Goal: Use online tool/utility: Utilize a website feature to perform a specific function

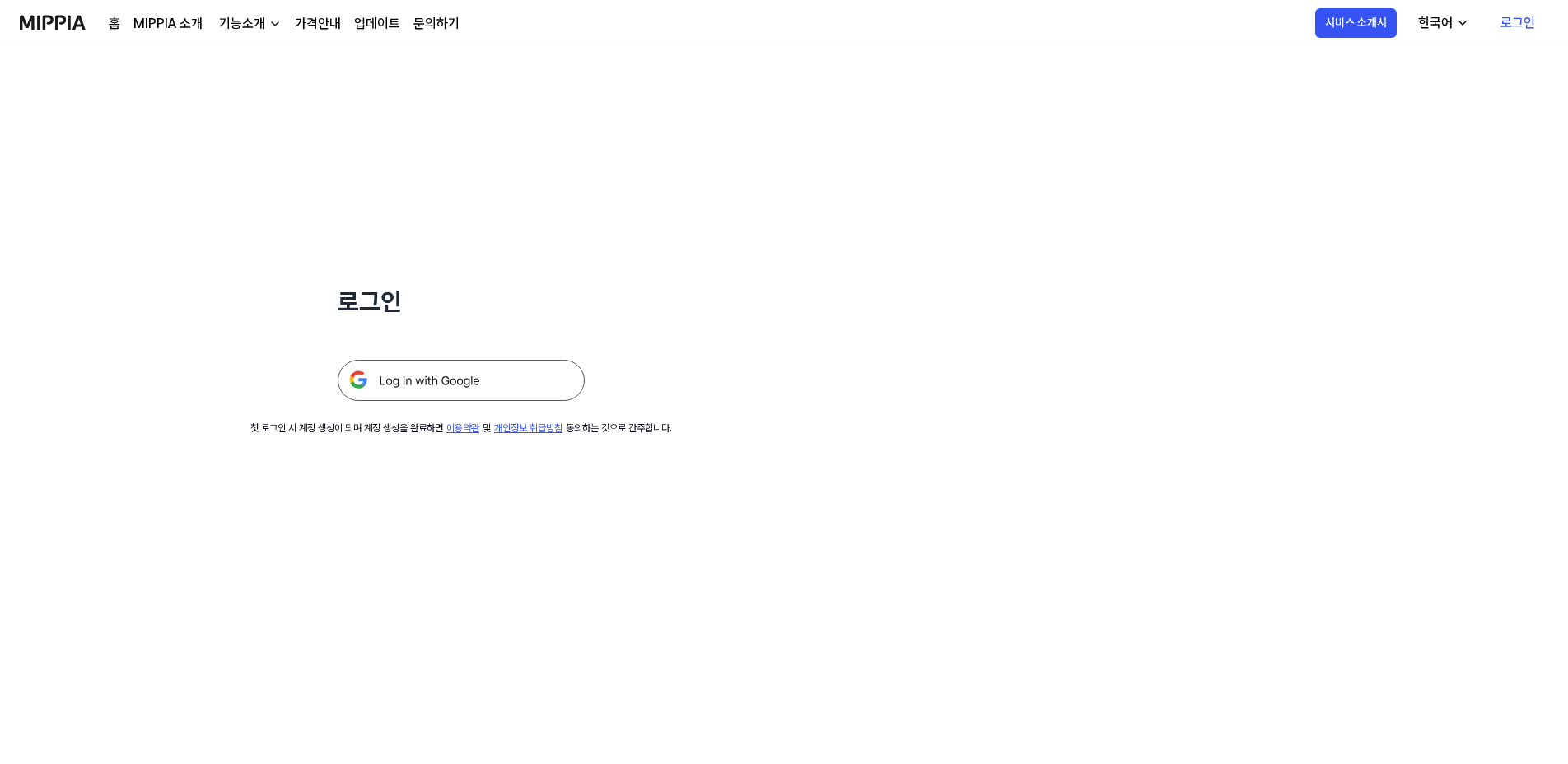
click at [435, 383] on img at bounding box center [462, 380] width 247 height 42
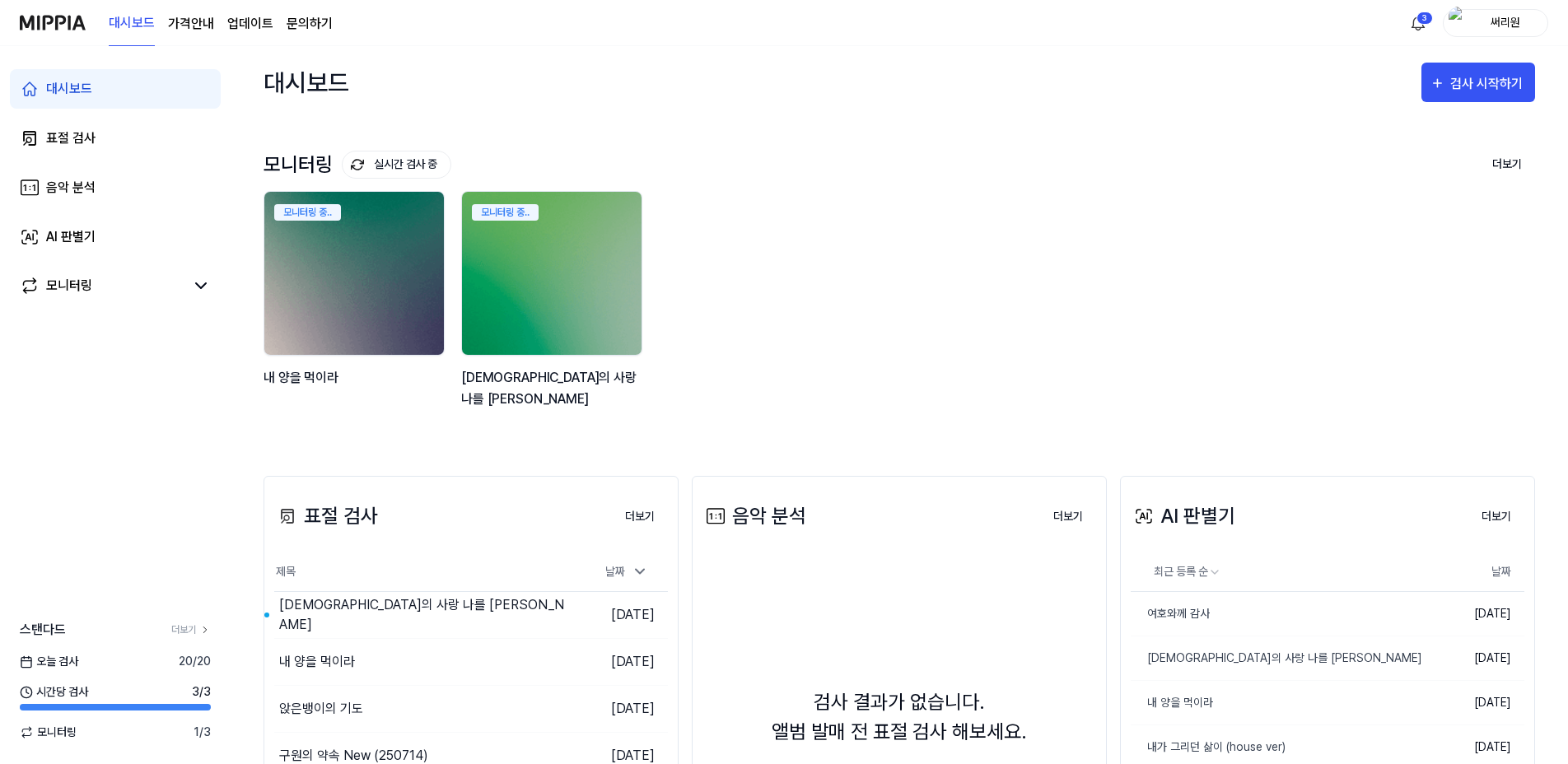
click at [320, 374] on div "내 양을 먹이라" at bounding box center [356, 388] width 185 height 42
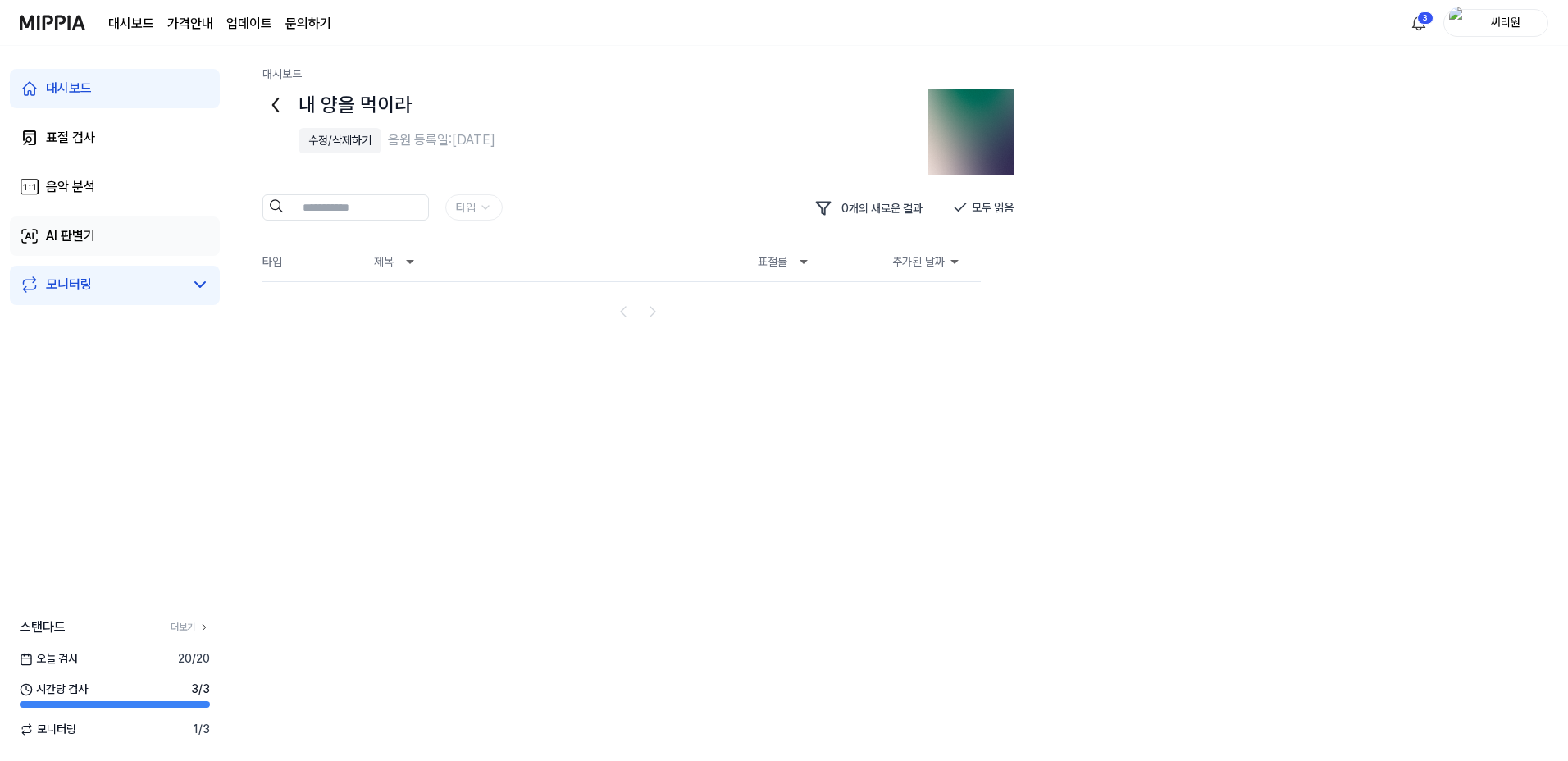
click at [79, 231] on div "AI 판별기" at bounding box center [70, 235] width 49 height 19
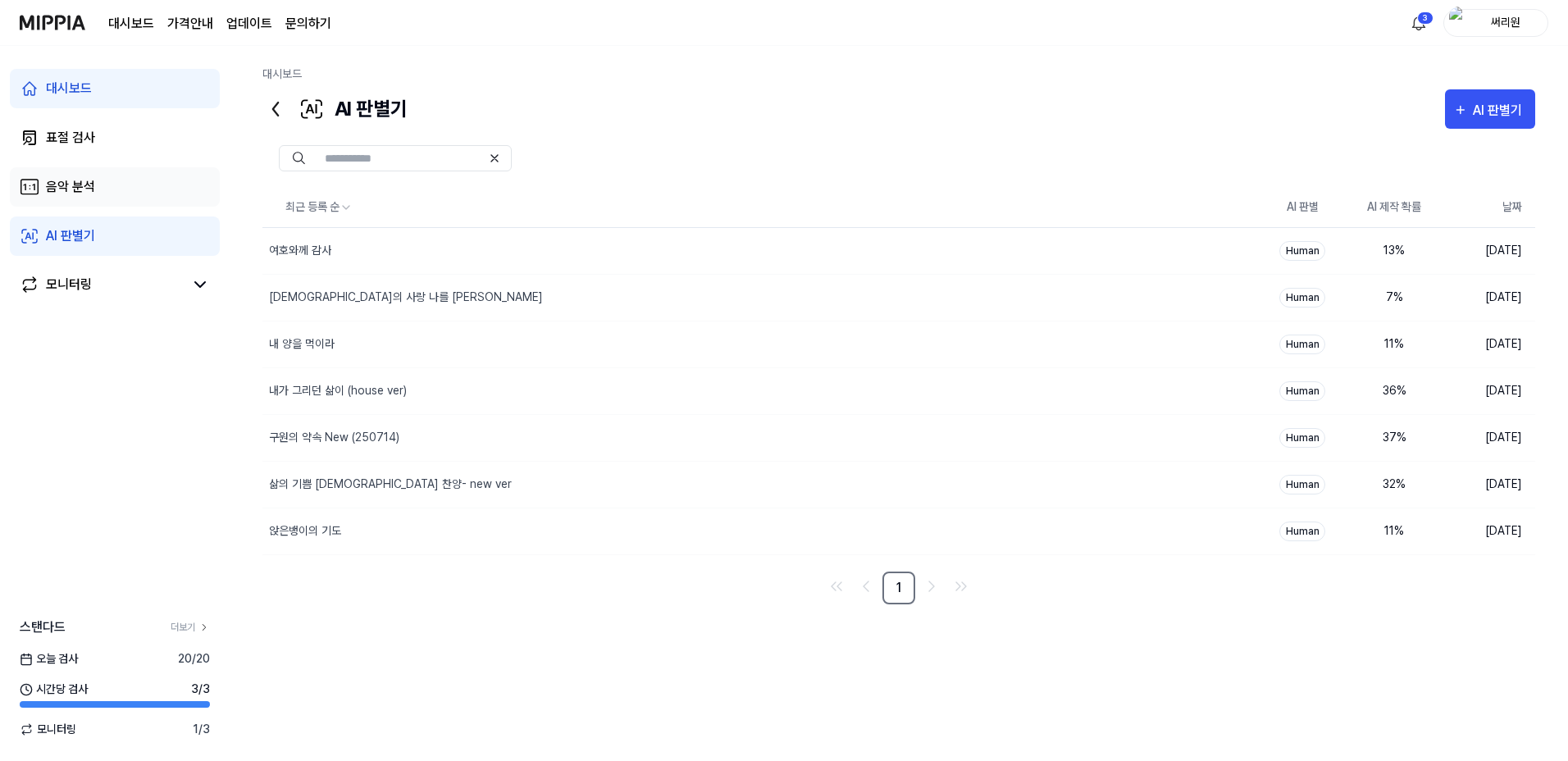
click at [70, 182] on div "음악 분석" at bounding box center [70, 186] width 49 height 19
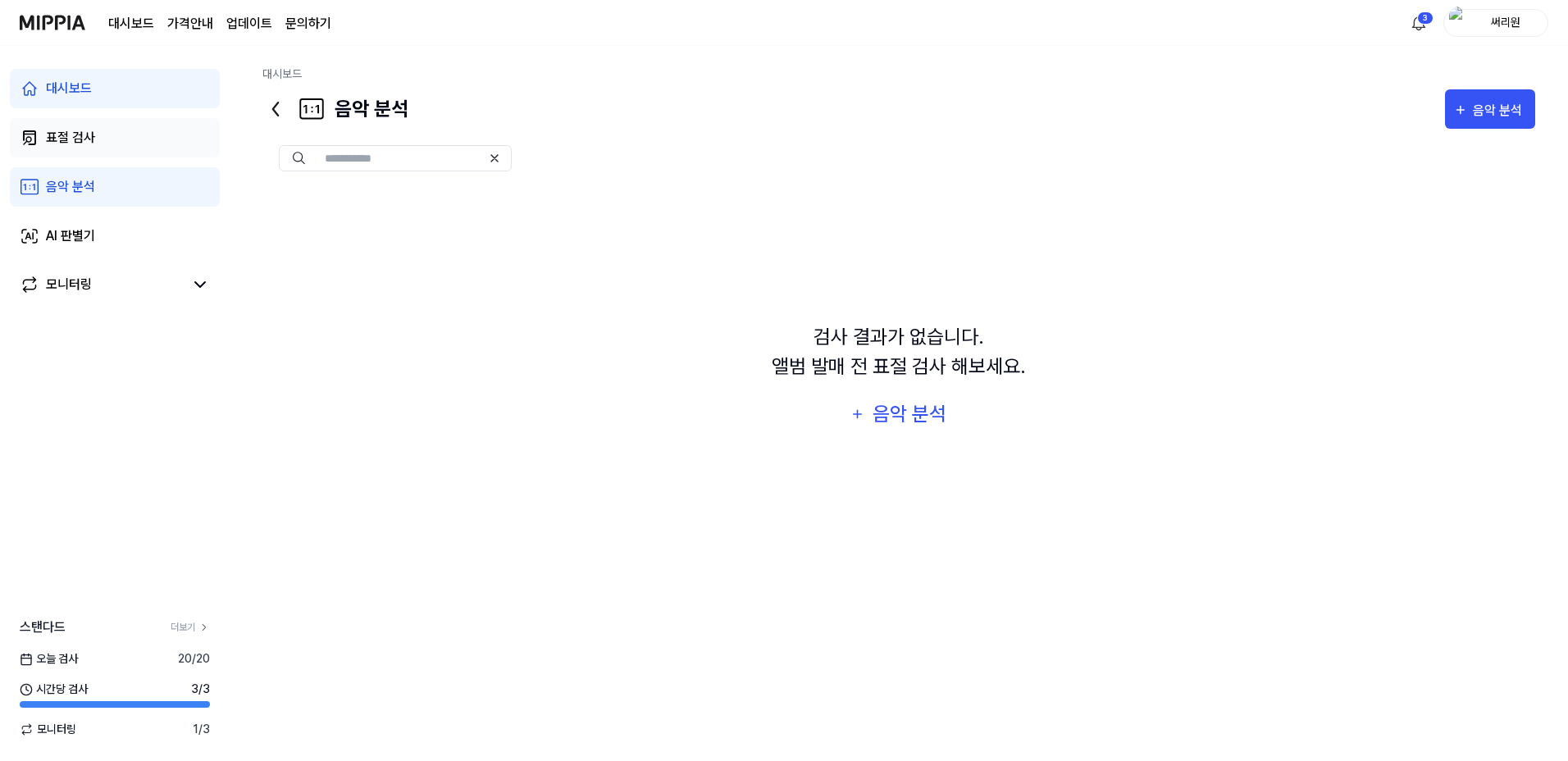
click at [73, 148] on link "표절 검사" at bounding box center [115, 138] width 210 height 40
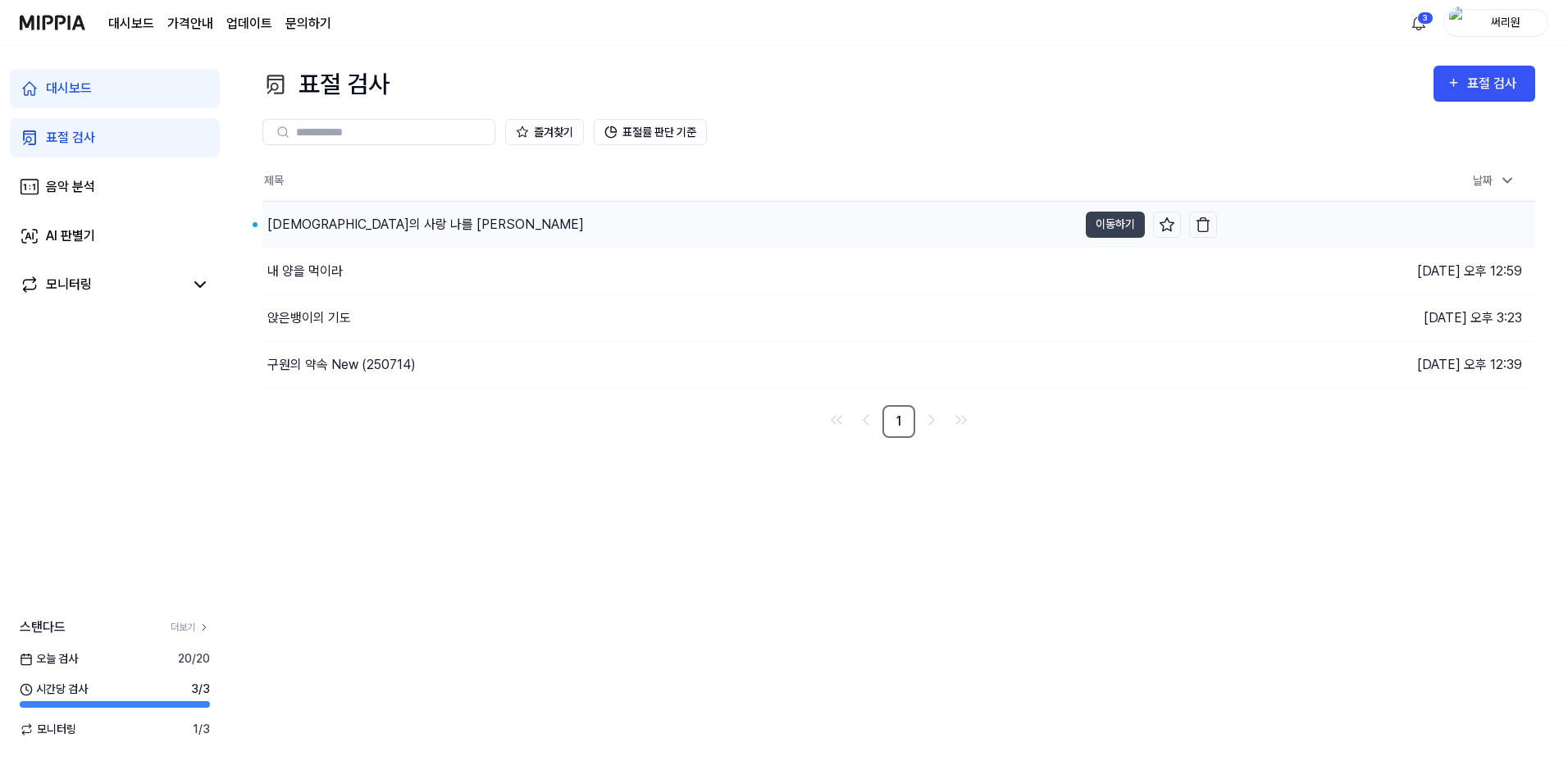
click at [338, 228] on div "[DEMOGRAPHIC_DATA]의 사랑 나를 [PERSON_NAME]" at bounding box center [425, 224] width 316 height 19
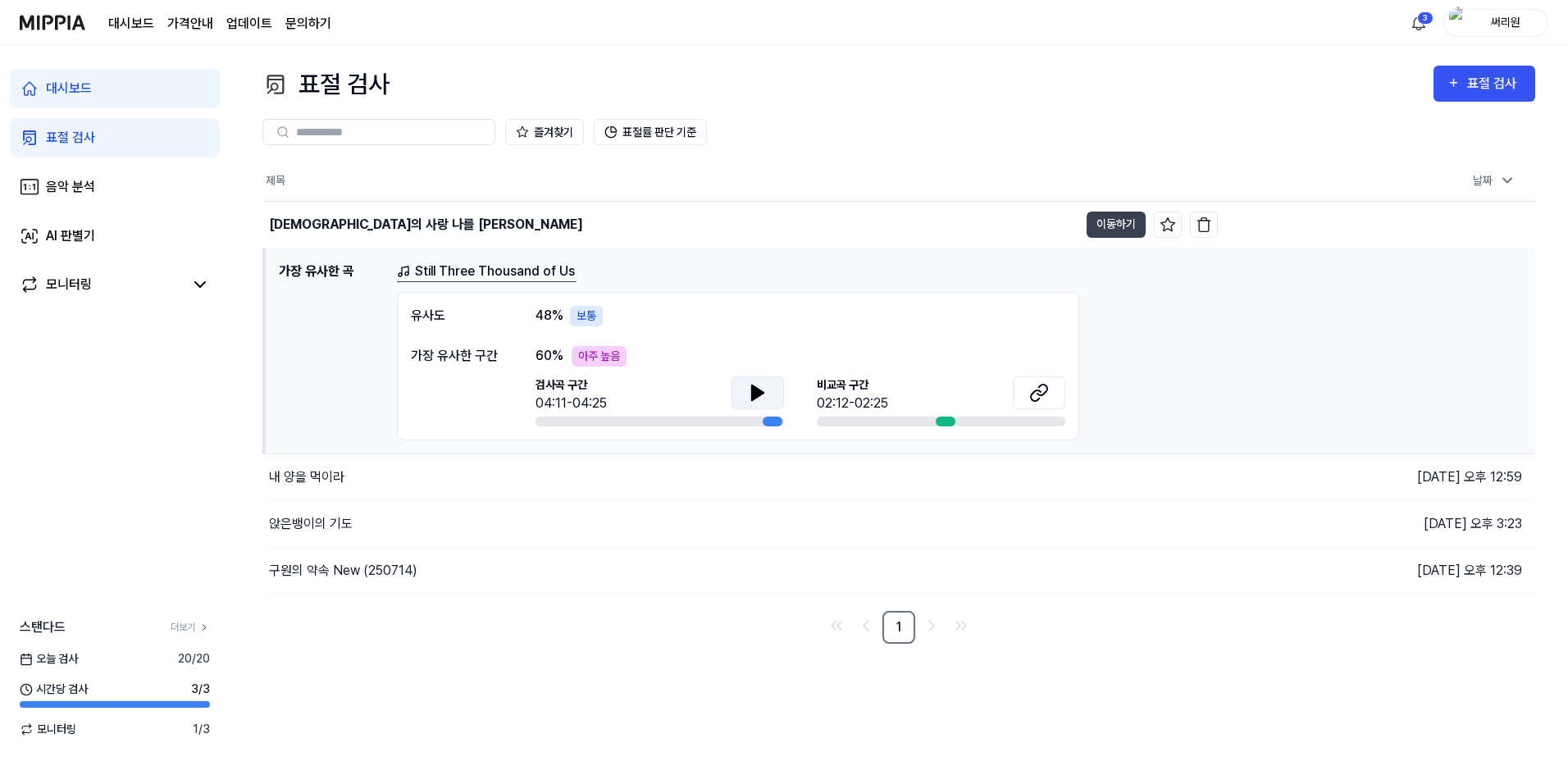
click at [762, 393] on icon at bounding box center [758, 392] width 12 height 14
click at [765, 395] on icon at bounding box center [757, 392] width 19 height 19
click at [1035, 392] on icon at bounding box center [1039, 392] width 19 height 19
